Goal: Obtain resource: Download file/media

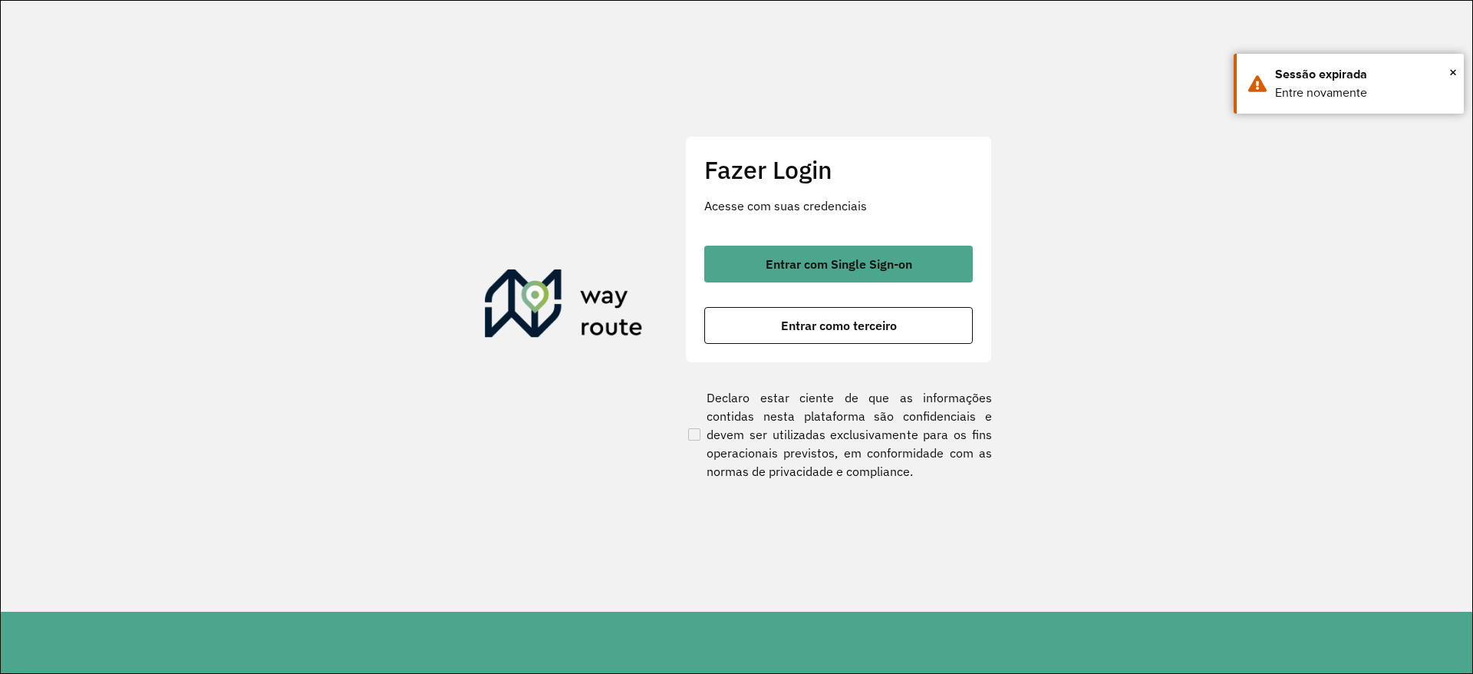
click at [898, 208] on p "Acesse com suas credenciais" at bounding box center [838, 205] width 269 height 18
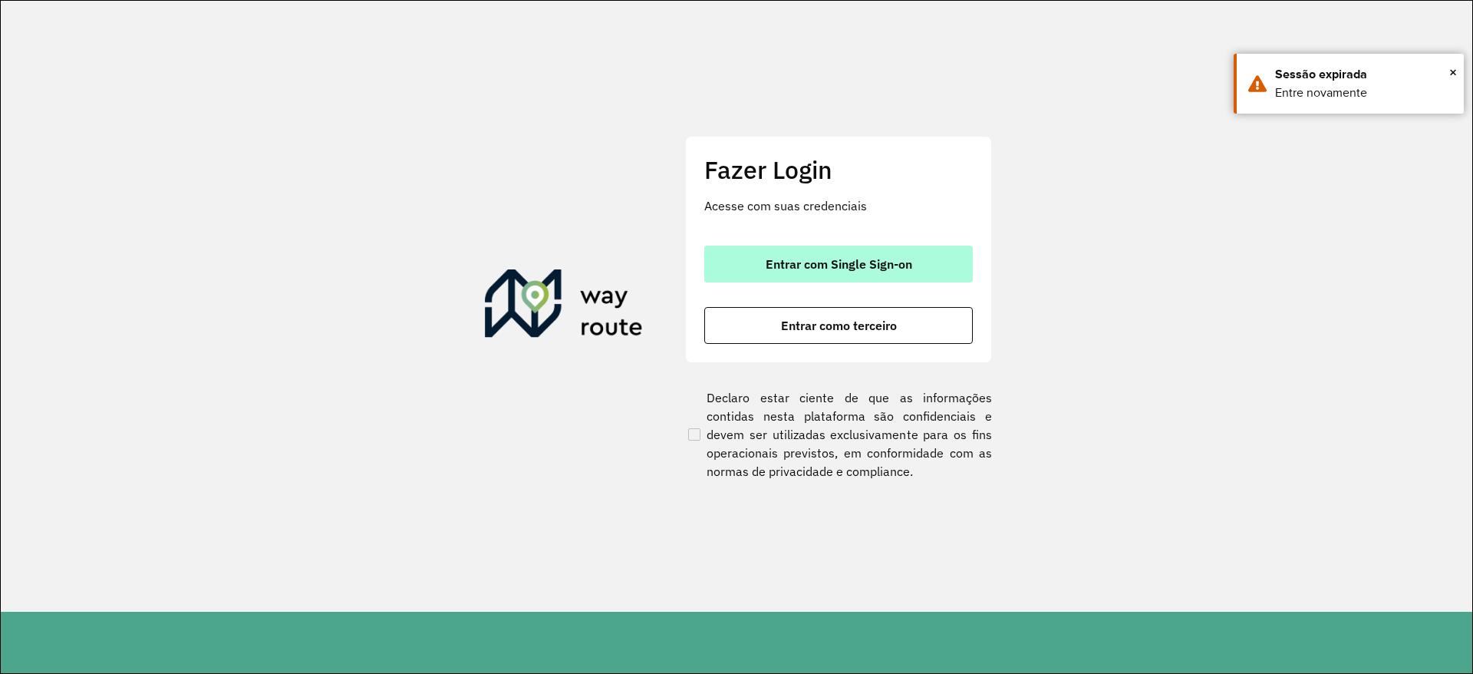
click at [870, 282] on button "Entrar com Single Sign-on" at bounding box center [838, 264] width 269 height 37
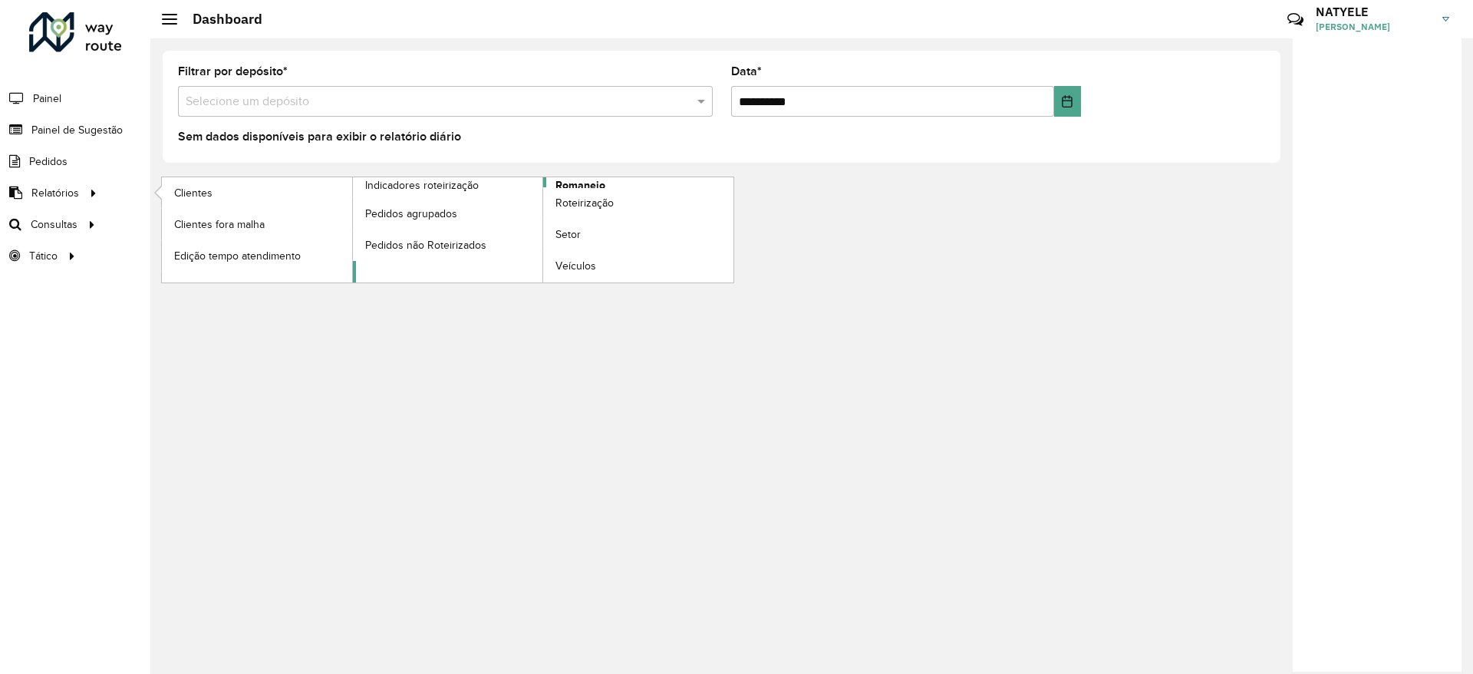
click at [579, 185] on span "Romaneio" at bounding box center [580, 185] width 50 height 16
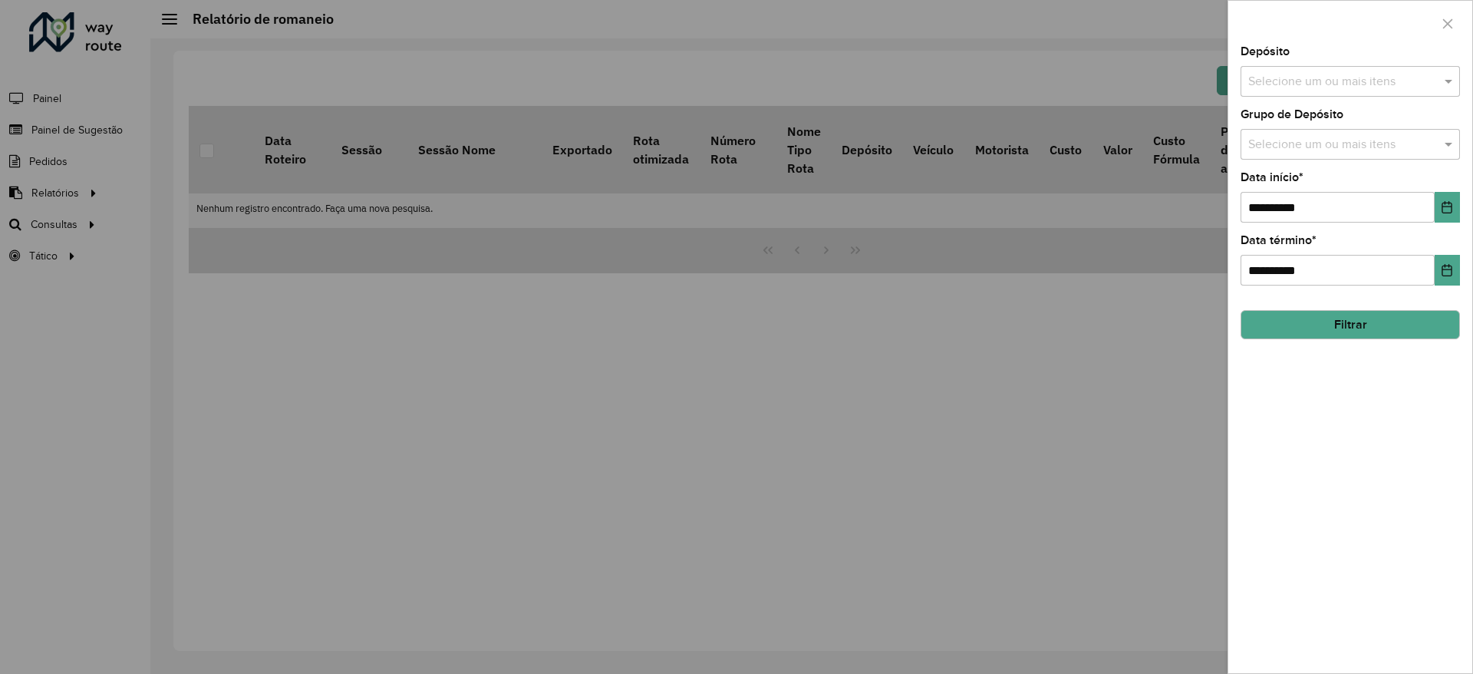
click at [1363, 81] on input "text" at bounding box center [1342, 82] width 196 height 18
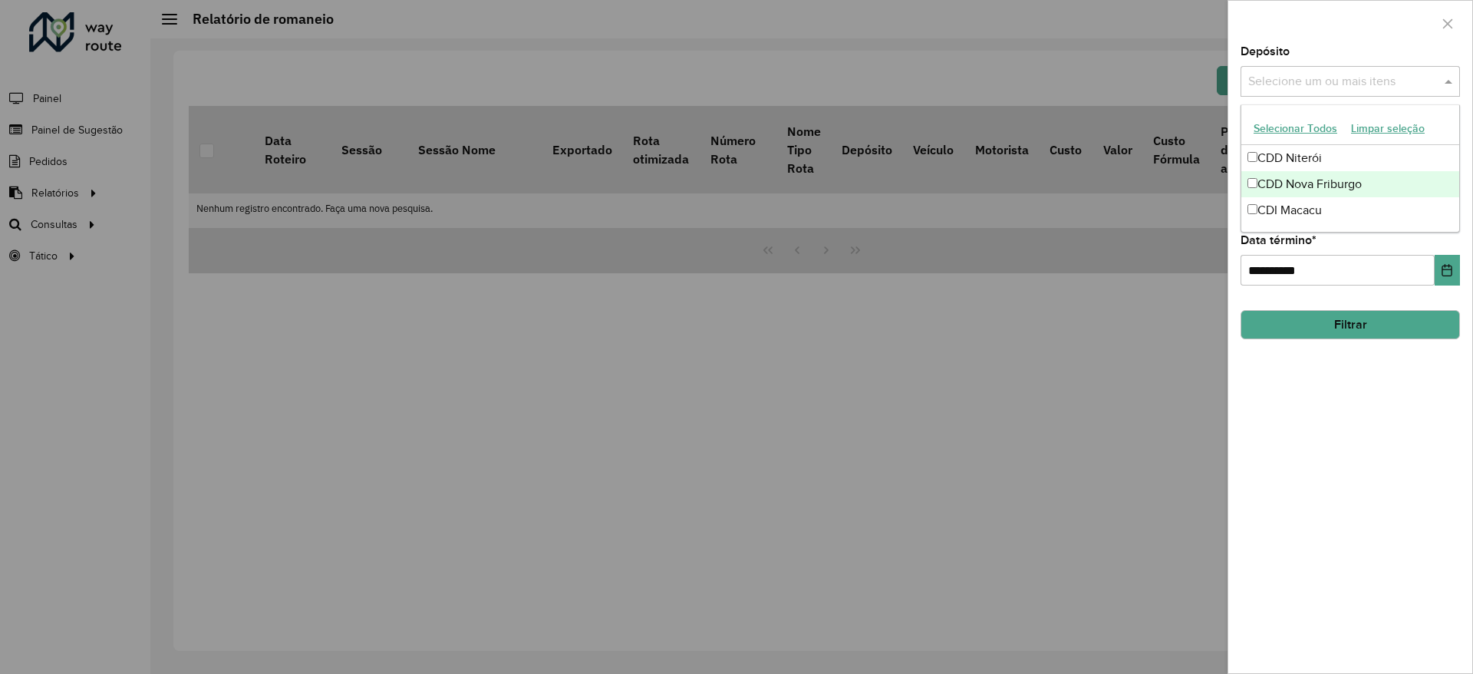
click at [1343, 193] on div "CDD Nova Friburgo" at bounding box center [1350, 184] width 218 height 26
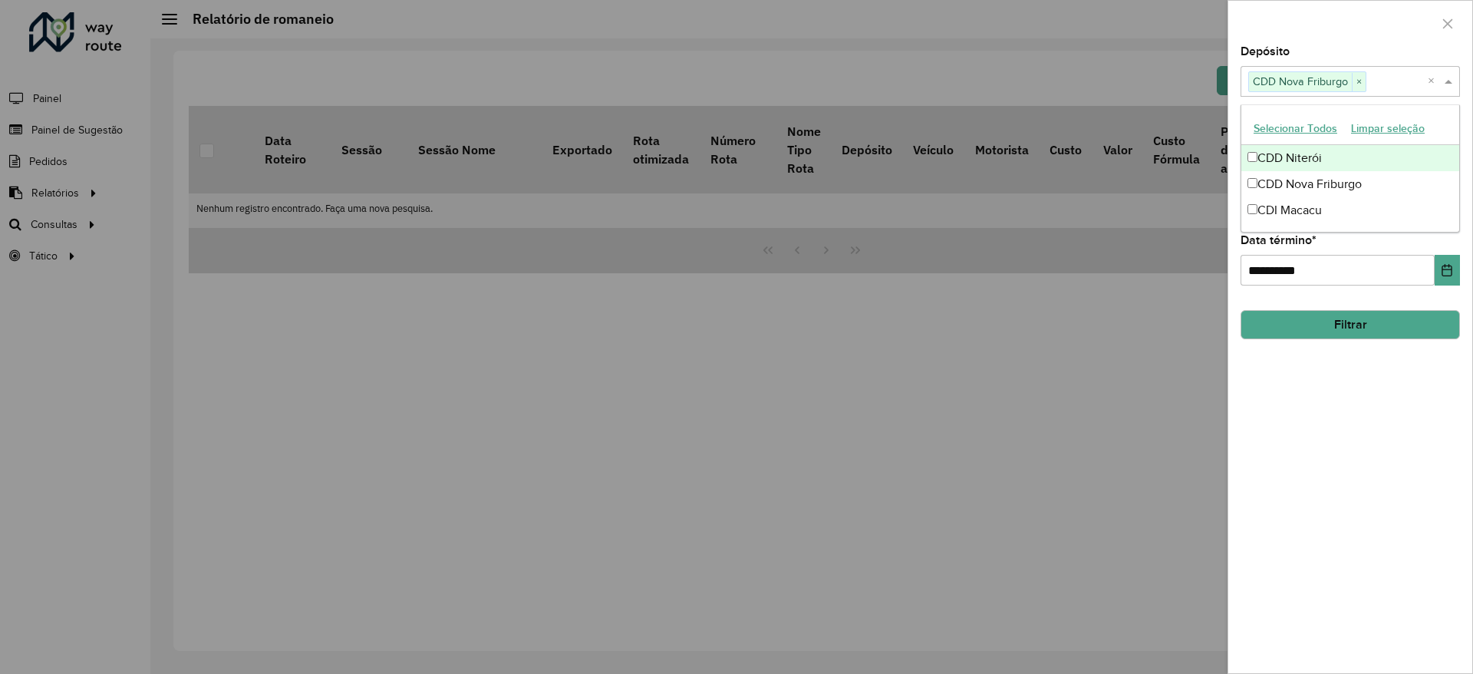
click at [1350, 42] on div at bounding box center [1350, 23] width 244 height 45
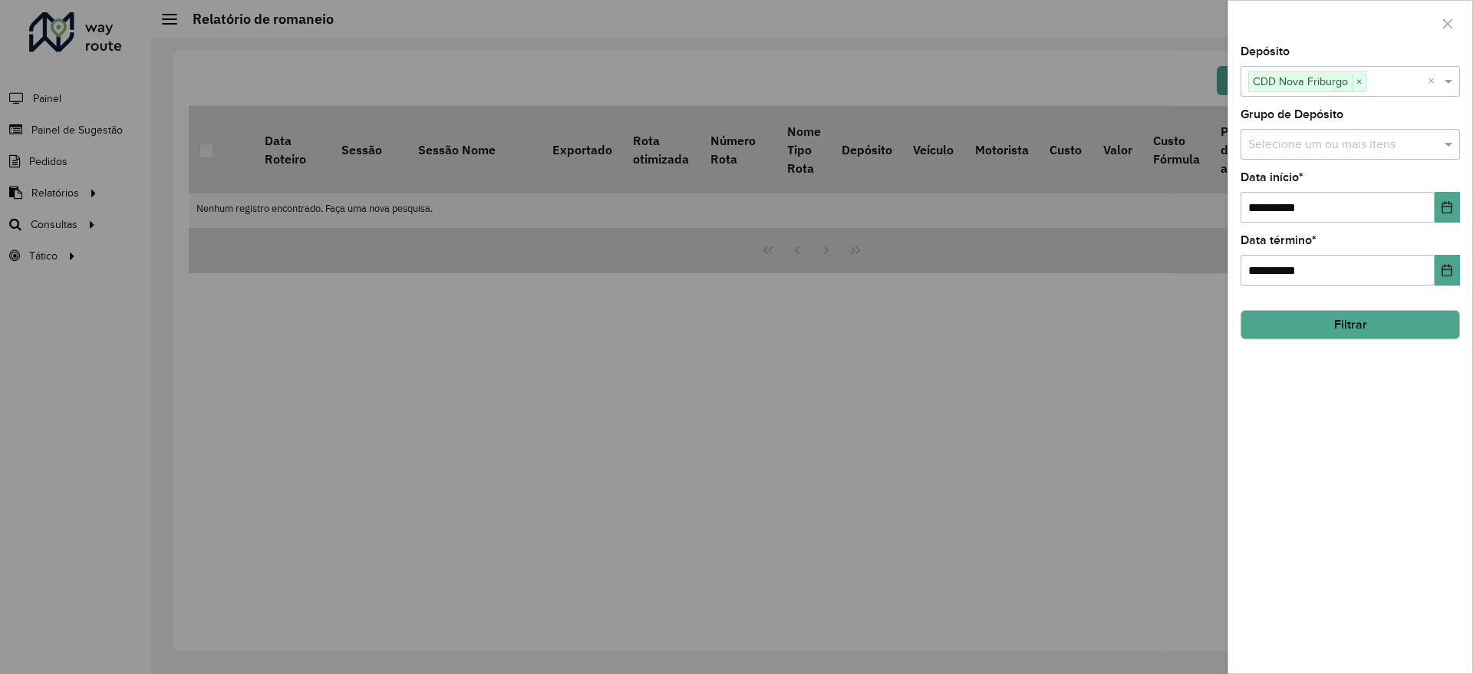
click at [1376, 144] on input "text" at bounding box center [1342, 145] width 196 height 18
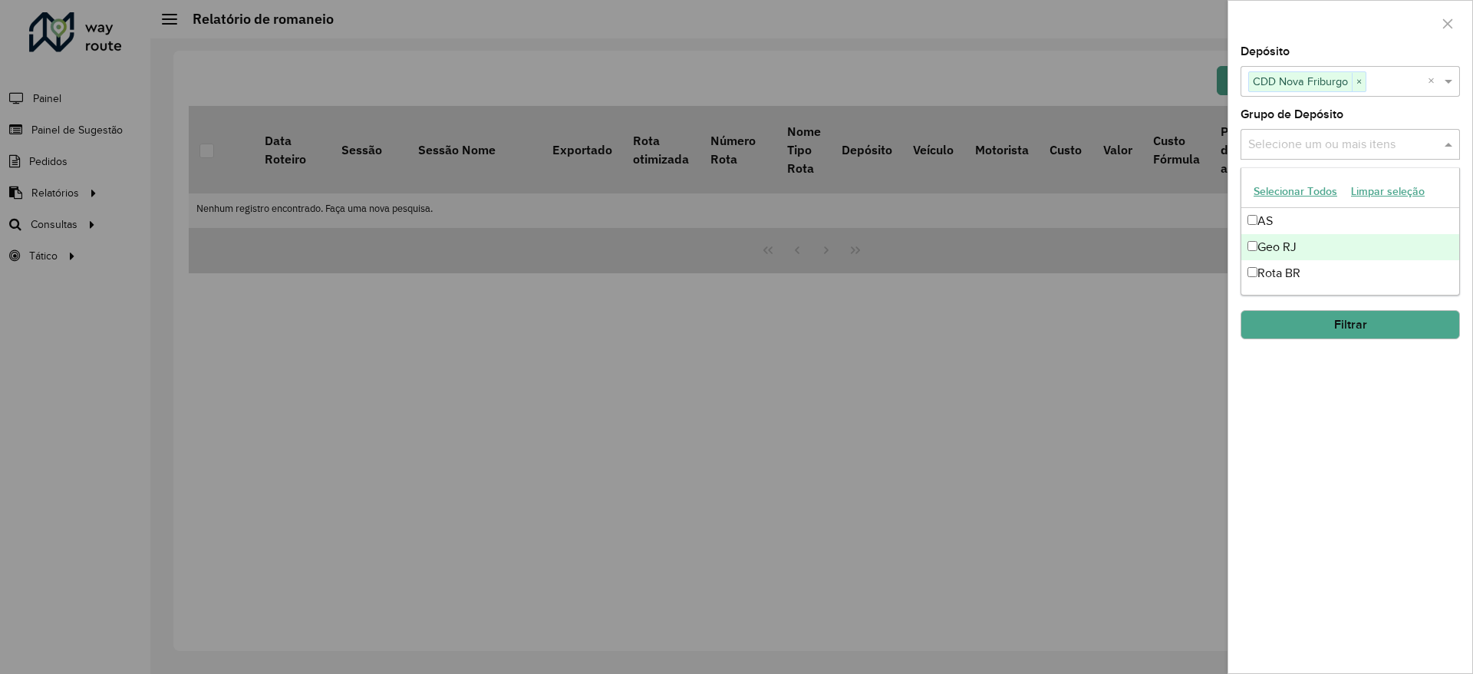
click at [1339, 249] on div "Geo RJ" at bounding box center [1350, 247] width 218 height 26
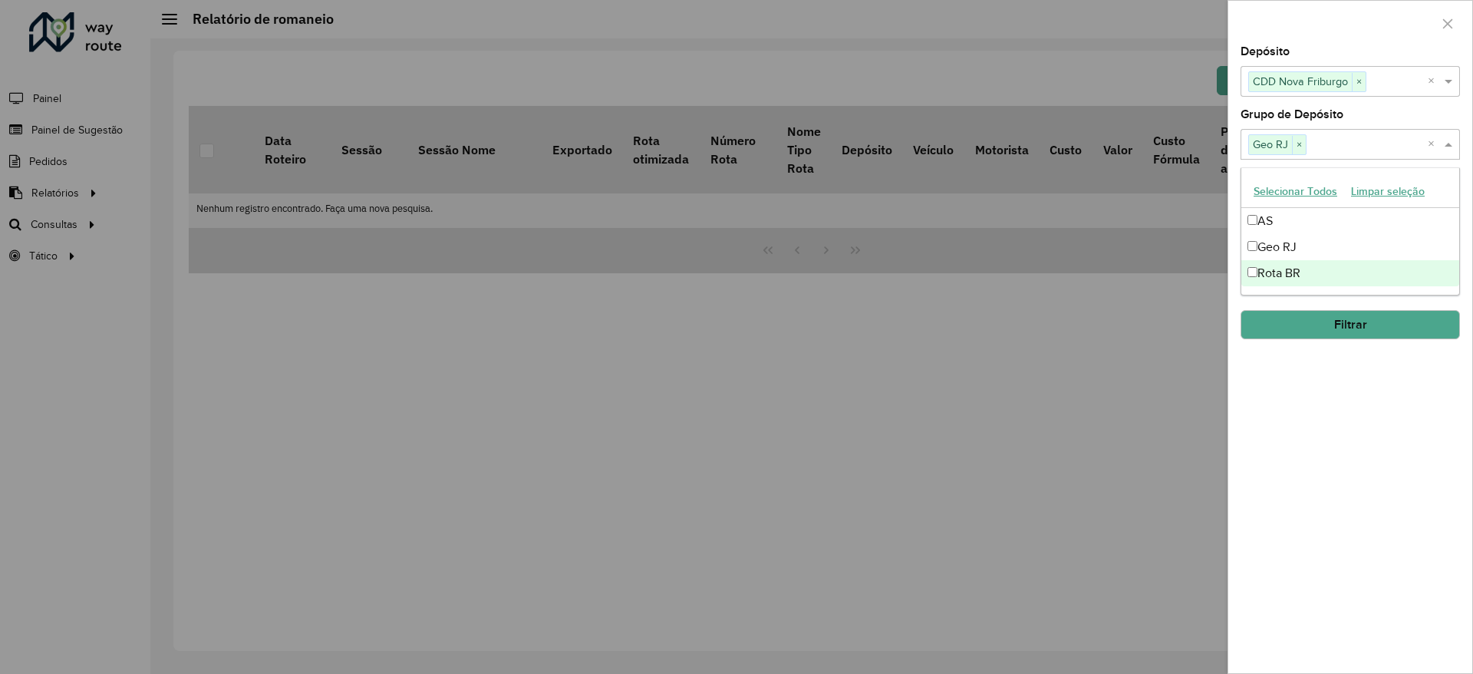
click at [1345, 418] on div "**********" at bounding box center [1350, 359] width 244 height 627
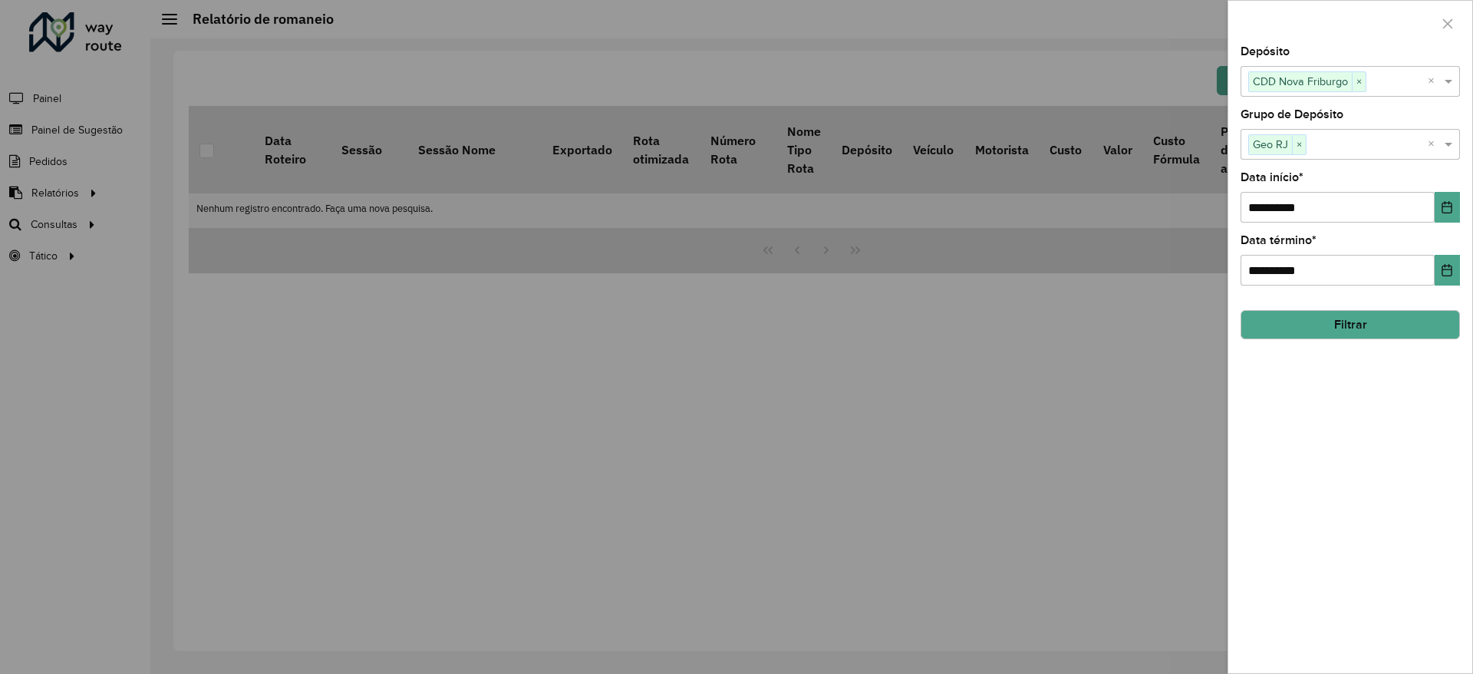
click at [1313, 328] on button "Filtrar" at bounding box center [1350, 324] width 219 height 29
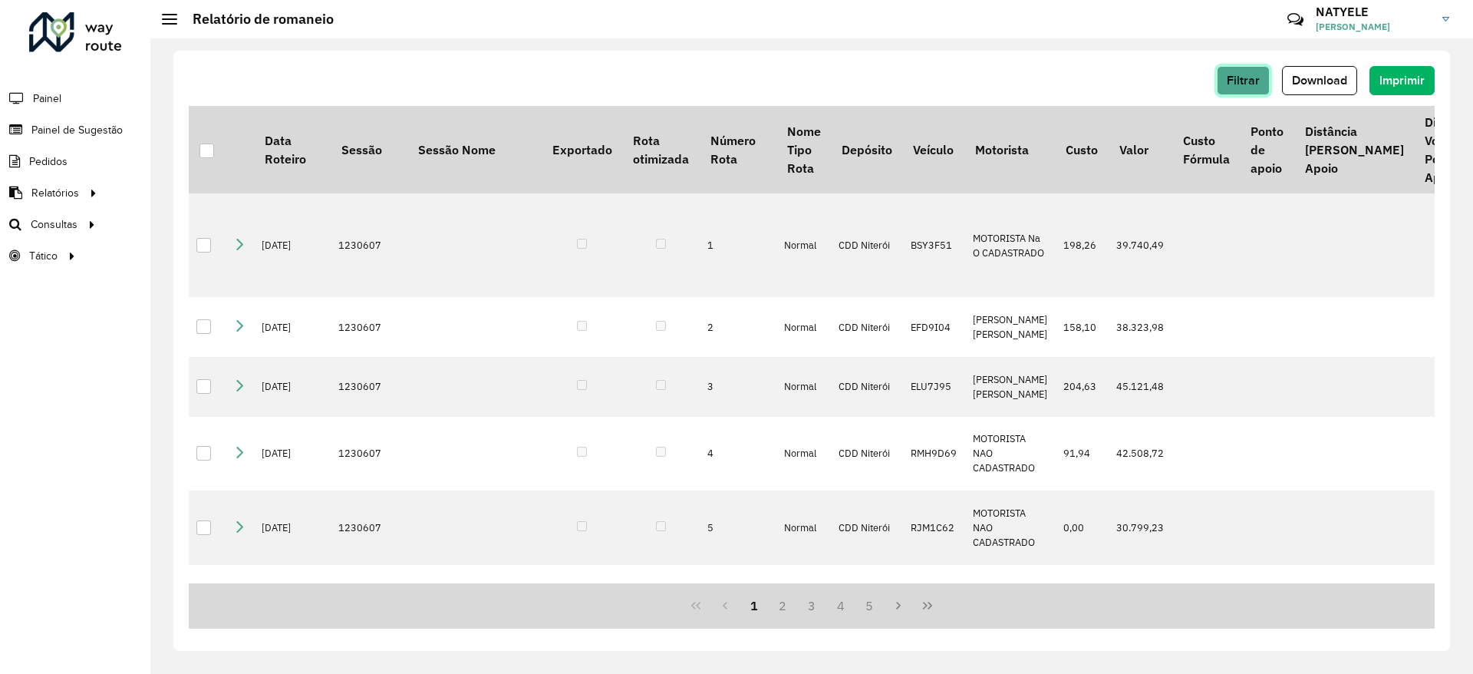
click at [1250, 84] on span "Filtrar" at bounding box center [1243, 80] width 33 height 13
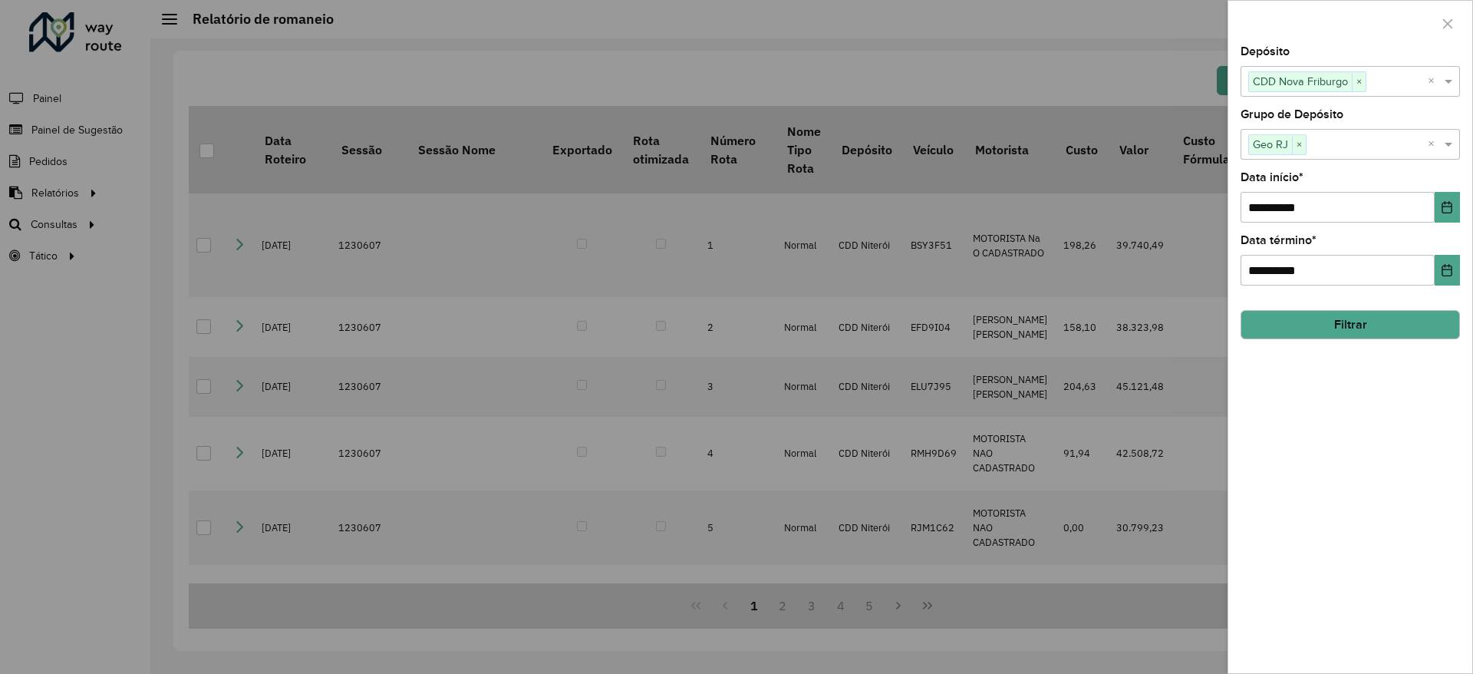
click at [1461, 202] on div "**********" at bounding box center [1350, 359] width 244 height 627
click at [1457, 203] on button "Choose Date" at bounding box center [1447, 207] width 25 height 31
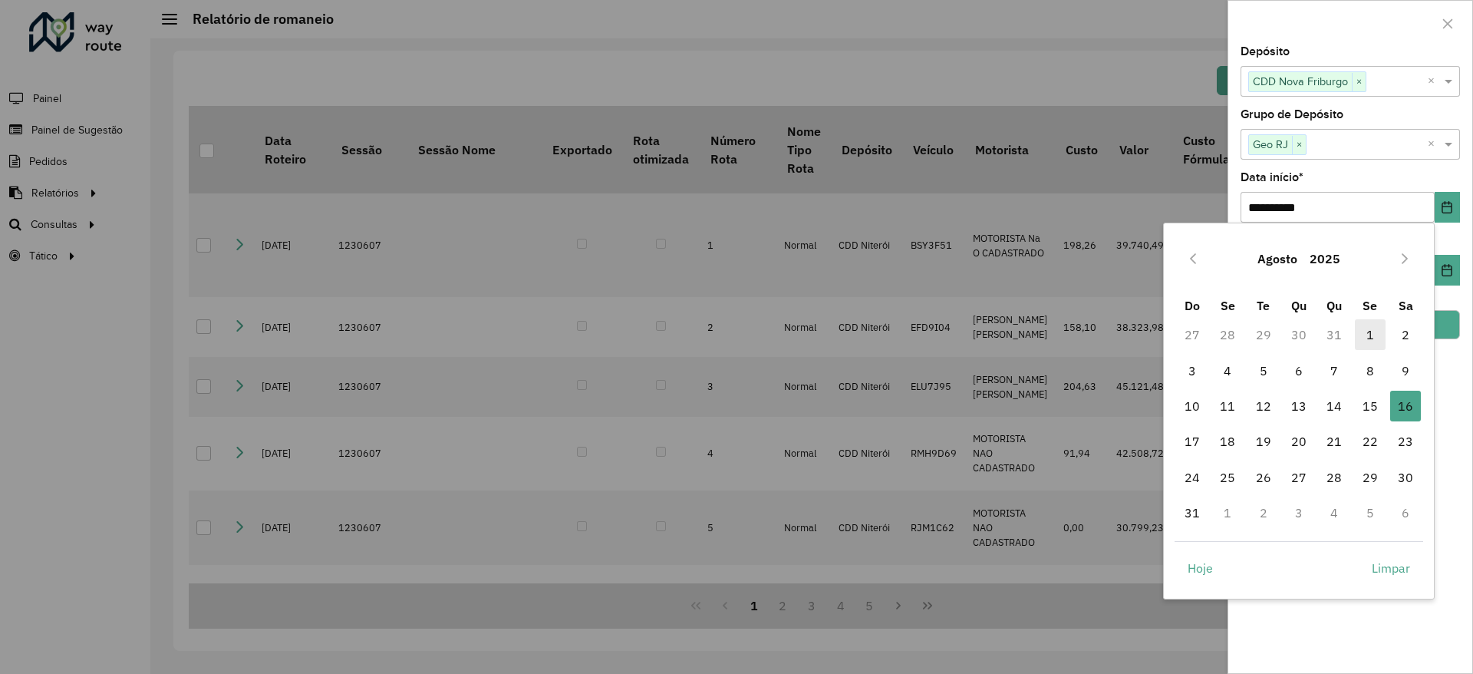
click at [1374, 336] on span "1" at bounding box center [1370, 334] width 31 height 31
type input "**********"
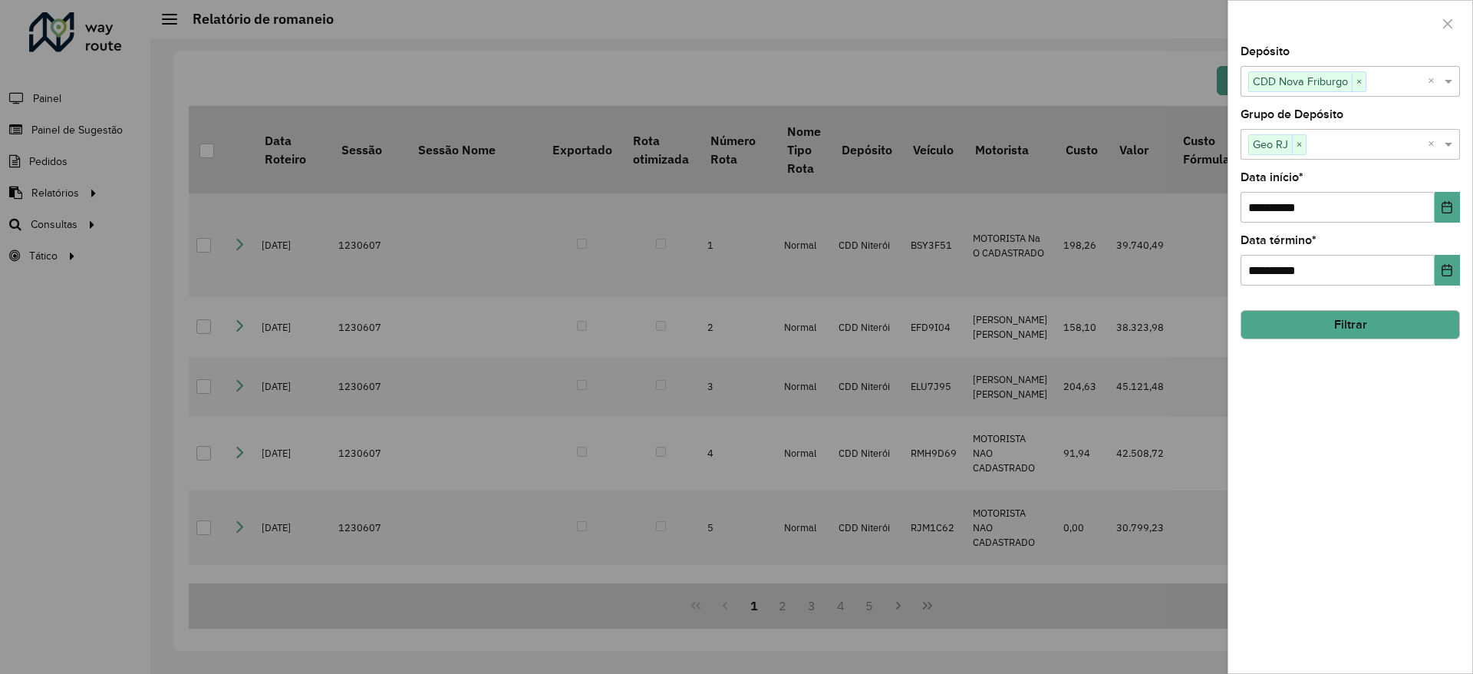
click at [1360, 321] on button "Filtrar" at bounding box center [1350, 324] width 219 height 29
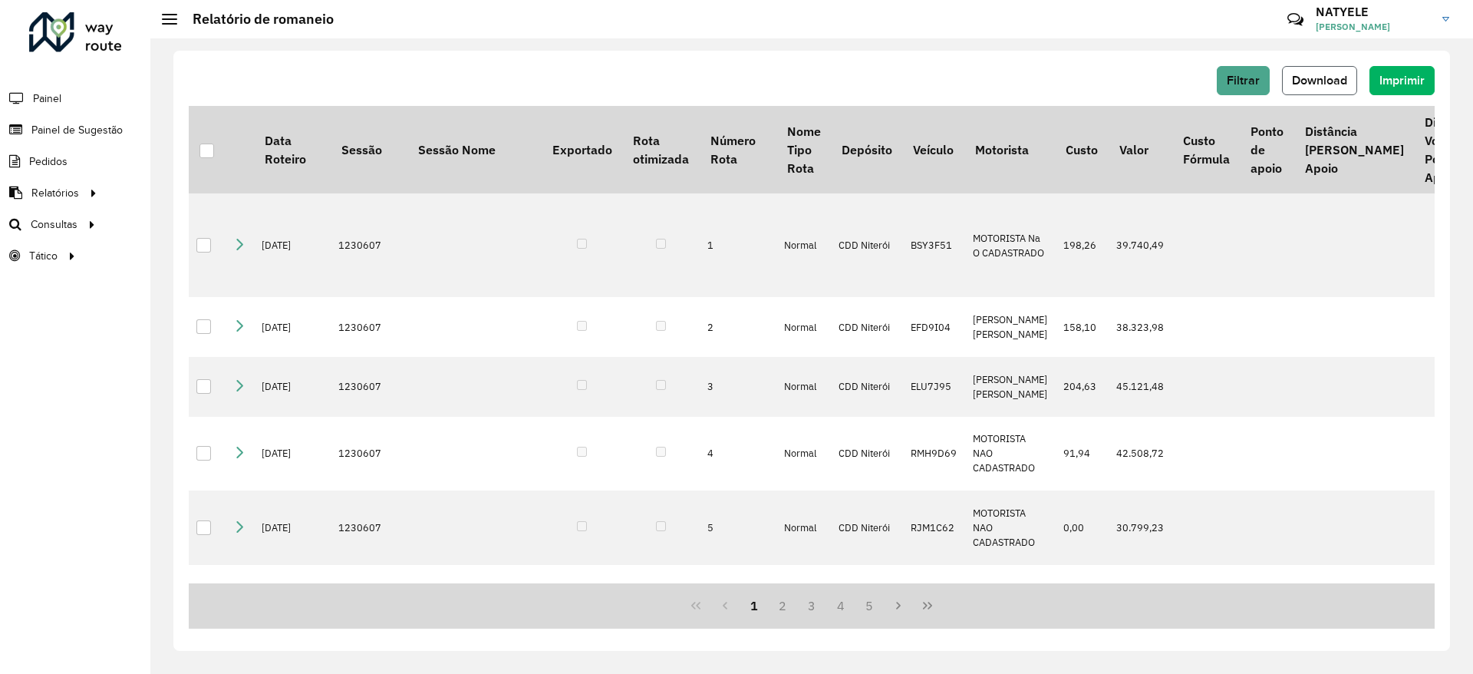
click at [1300, 86] on span "Download" at bounding box center [1319, 80] width 55 height 13
